Goal: Find specific page/section

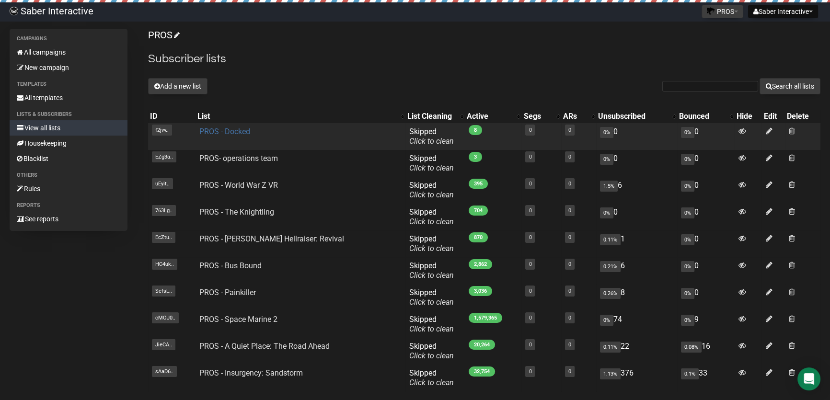
click at [235, 130] on link "PROS - Docked" at bounding box center [224, 131] width 51 height 9
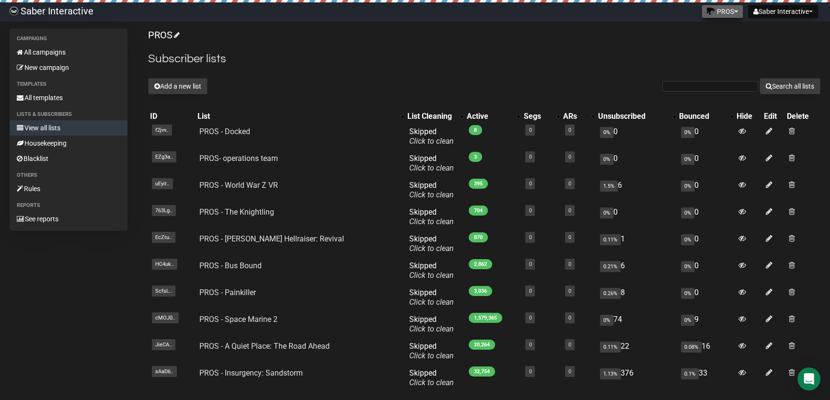
click at [722, 12] on button "PROS" at bounding box center [723, 11] width 42 height 13
click at [719, 57] on link "Saber Interactive" at bounding box center [707, 62] width 77 height 14
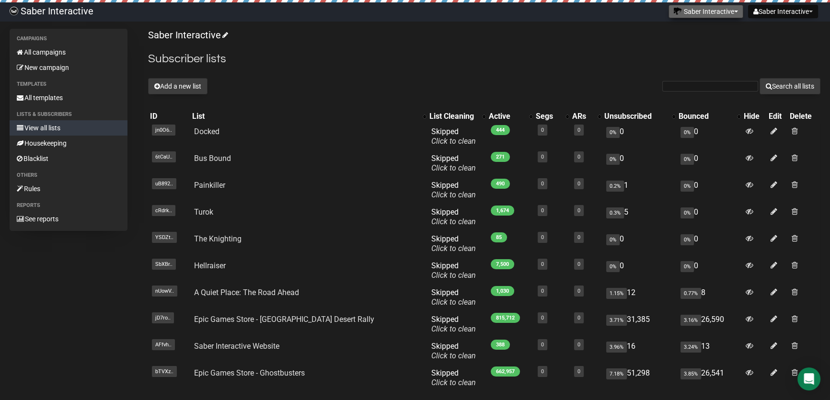
click at [699, 8] on button "Saber Interactive" at bounding box center [706, 11] width 75 height 13
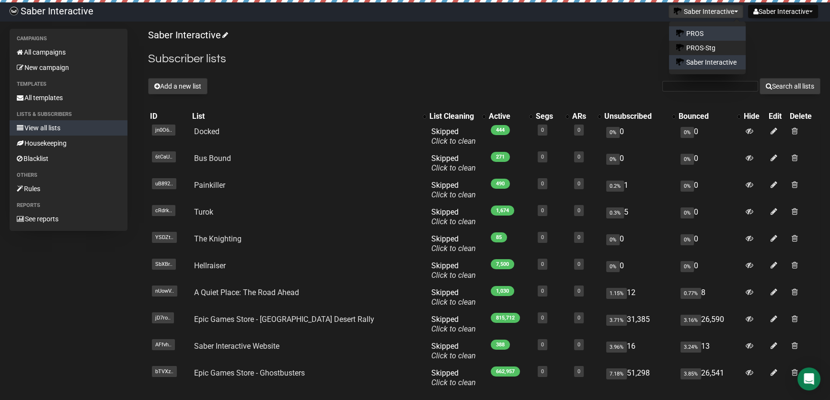
click at [706, 33] on link "PROS" at bounding box center [707, 33] width 77 height 14
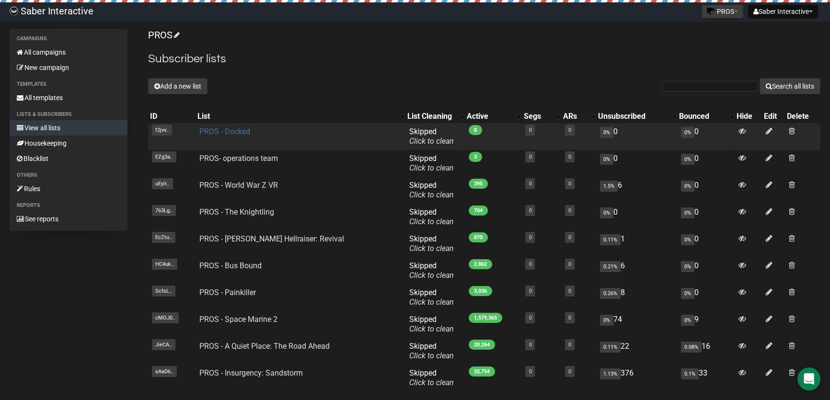
click at [222, 128] on link "PROS - Docked" at bounding box center [224, 131] width 51 height 9
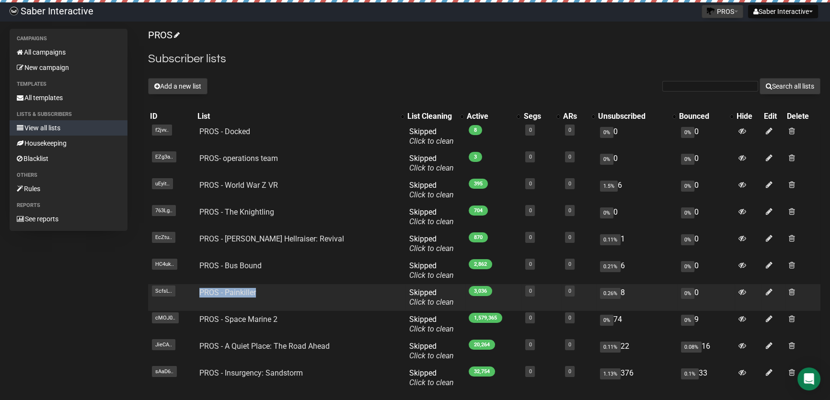
drag, startPoint x: 278, startPoint y: 295, endPoint x: 183, endPoint y: 288, distance: 95.7
click at [183, 288] on tr "ScfsL.. ScfsLjJwCPb76ZBMh259HA PROS - Painkiller Skipped You can be flagged for…" at bounding box center [484, 297] width 673 height 27
